Goal: Information Seeking & Learning: Learn about a topic

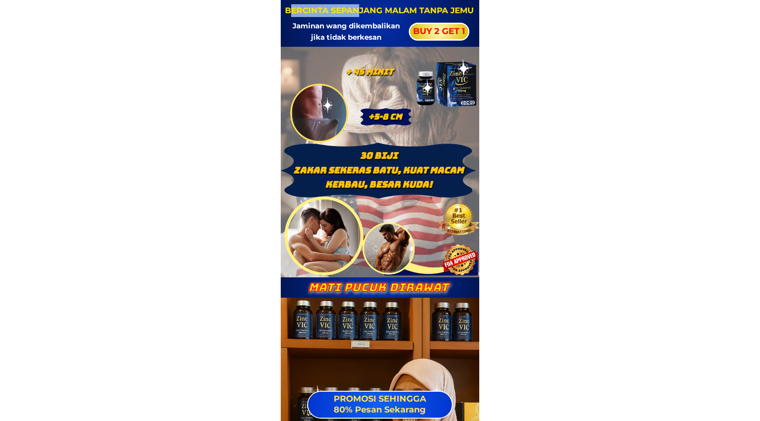
drag, startPoint x: 290, startPoint y: 10, endPoint x: 359, endPoint y: 13, distance: 69.5
click at [359, 13] on h3 "BERCINTA SEPANJANG MALAM TANPA JEMU" at bounding box center [379, 10] width 190 height 13
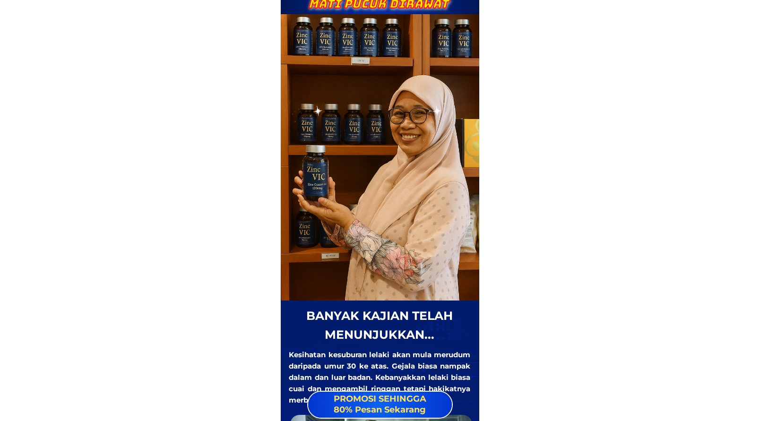
scroll to position [425, 0]
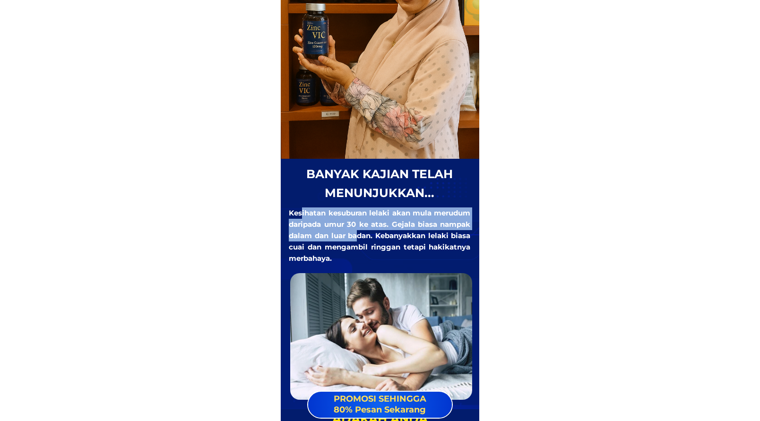
drag, startPoint x: 301, startPoint y: 213, endPoint x: 372, endPoint y: 233, distance: 73.1
click at [372, 233] on div "Kesihatan kesuburan lelaki akan mula merudum daripada umur 30 ke atas. Gejala b…" at bounding box center [379, 235] width 181 height 57
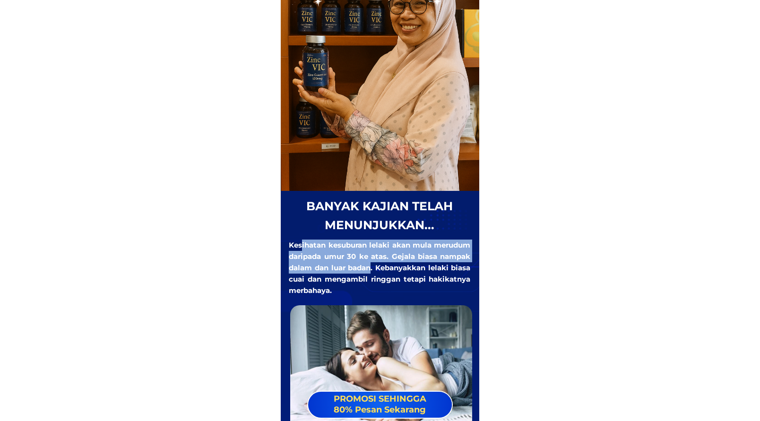
scroll to position [331, 0]
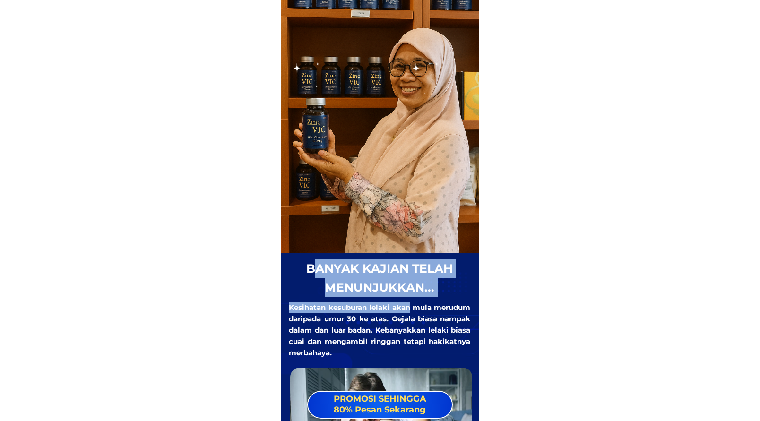
drag, startPoint x: 313, startPoint y: 265, endPoint x: 410, endPoint y: 303, distance: 103.9
click at [410, 303] on div "banyak kajian telah menunjukkan... Kesihatan kesuburan lelaki akan mula merudum…" at bounding box center [380, 376] width 184 height 235
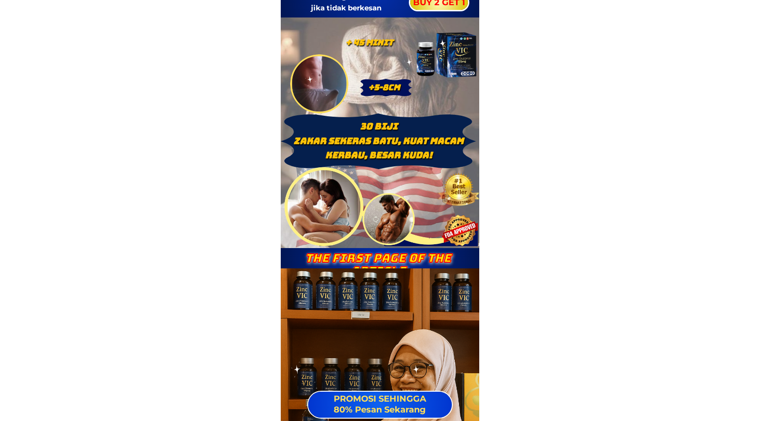
scroll to position [0, 0]
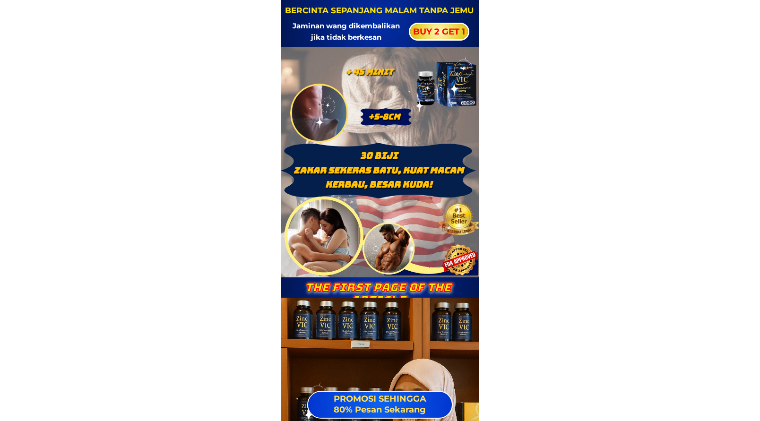
click at [290, 5] on h3 "BERCINTA SEPANJANG MALAM TANPA JEMU" at bounding box center [379, 10] width 190 height 13
click at [357, 8] on font "BERCINTA SEPANJANG MALAM TANPA JEMU" at bounding box center [379, 10] width 188 height 9
drag, startPoint x: 331, startPoint y: 36, endPoint x: 339, endPoint y: 48, distance: 13.6
click at [339, 38] on font "Jaminan wang dikembalikan jika tidak berkesan" at bounding box center [345, 31] width 107 height 20
